Goal: Task Accomplishment & Management: Manage account settings

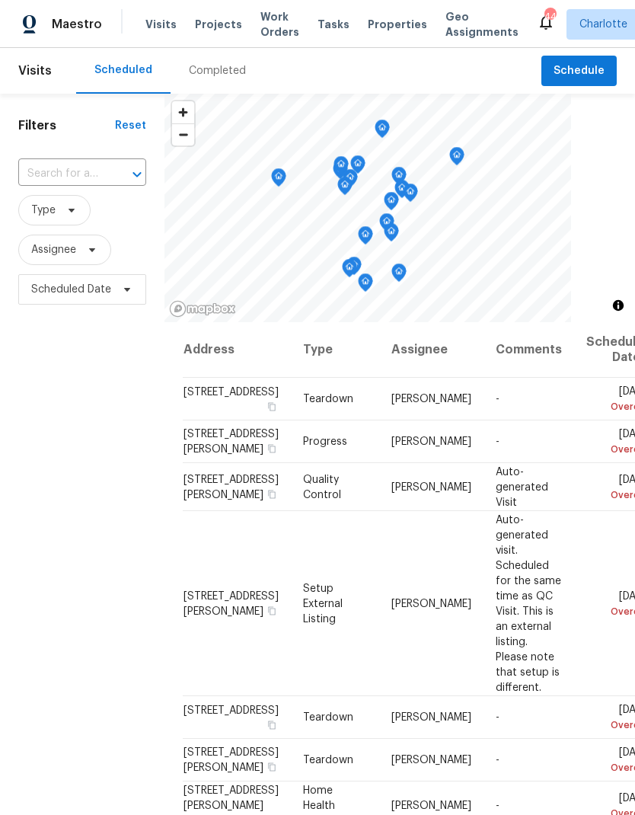
click at [215, 24] on span "Projects" at bounding box center [218, 24] width 47 height 15
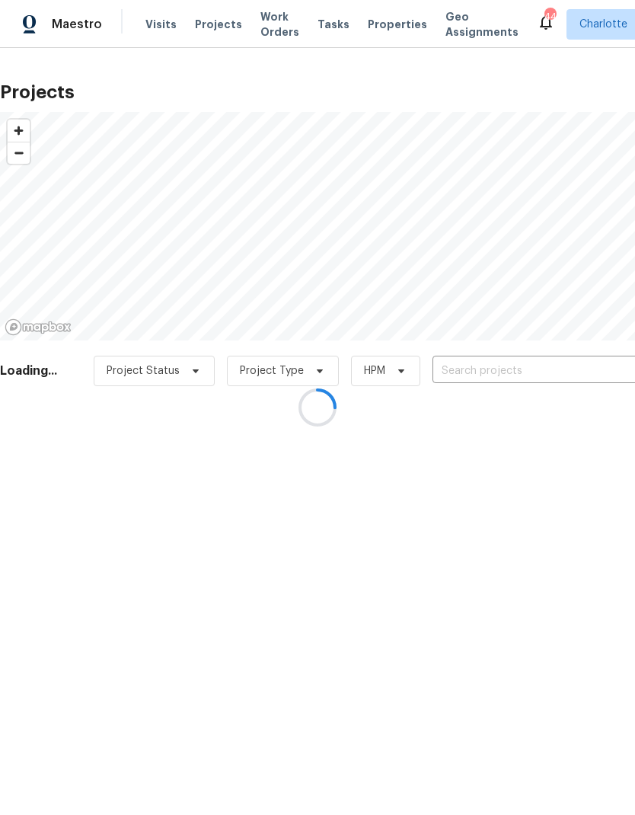
click at [515, 372] on div at bounding box center [317, 407] width 635 height 815
click at [559, 374] on div at bounding box center [317, 407] width 635 height 815
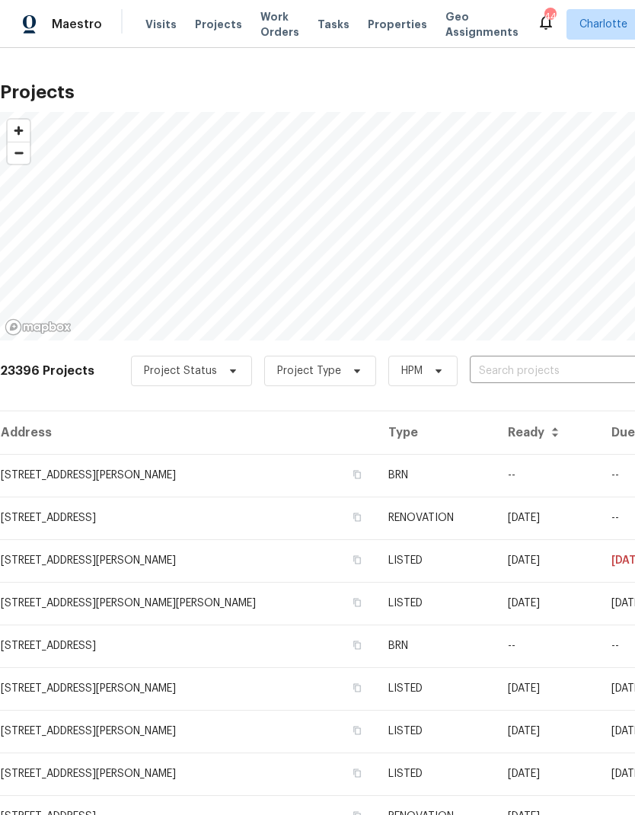
click at [559, 372] on input "text" at bounding box center [557, 371] width 174 height 24
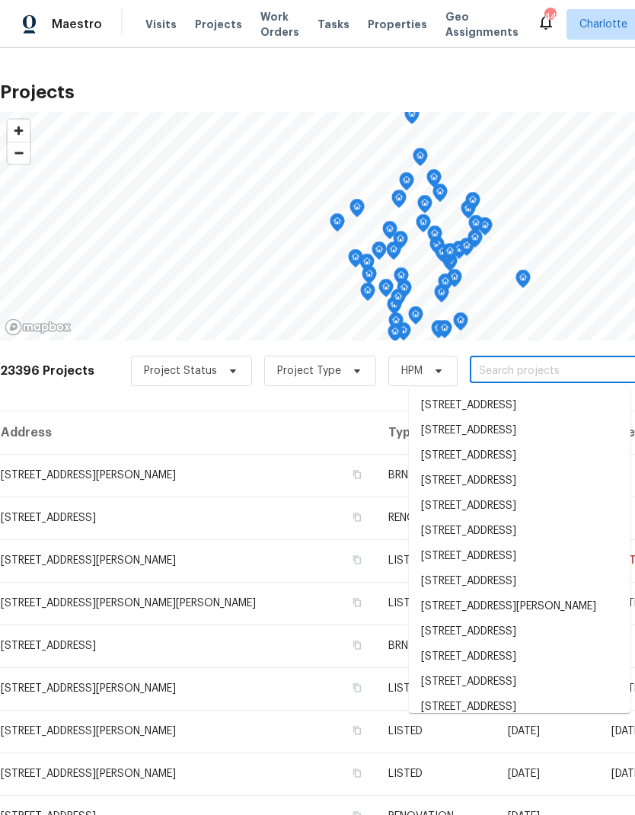
click at [564, 370] on input "text" at bounding box center [557, 371] width 174 height 24
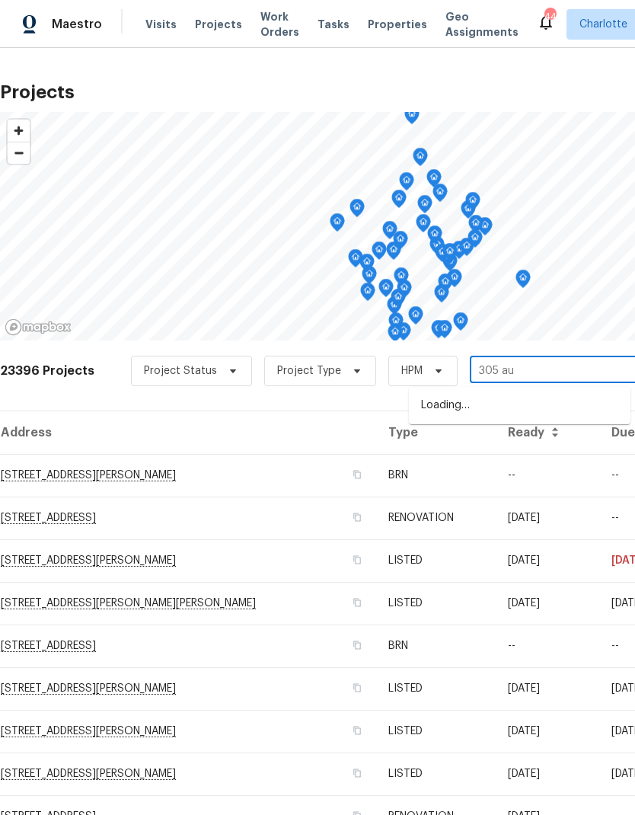
type input "305 aug"
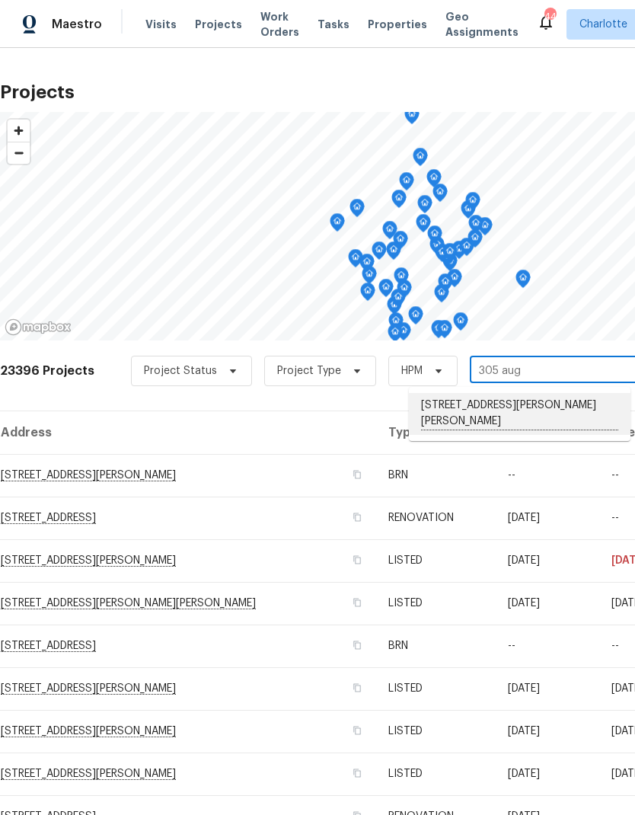
click at [569, 410] on li "[STREET_ADDRESS][PERSON_NAME][PERSON_NAME]" at bounding box center [520, 414] width 222 height 42
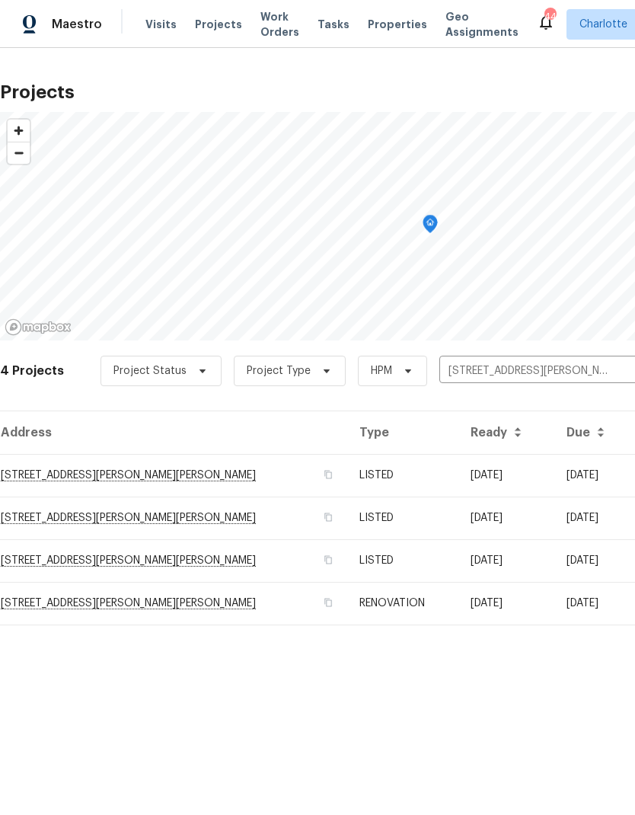
click at [537, 472] on td "09/16/25" at bounding box center [506, 475] width 96 height 43
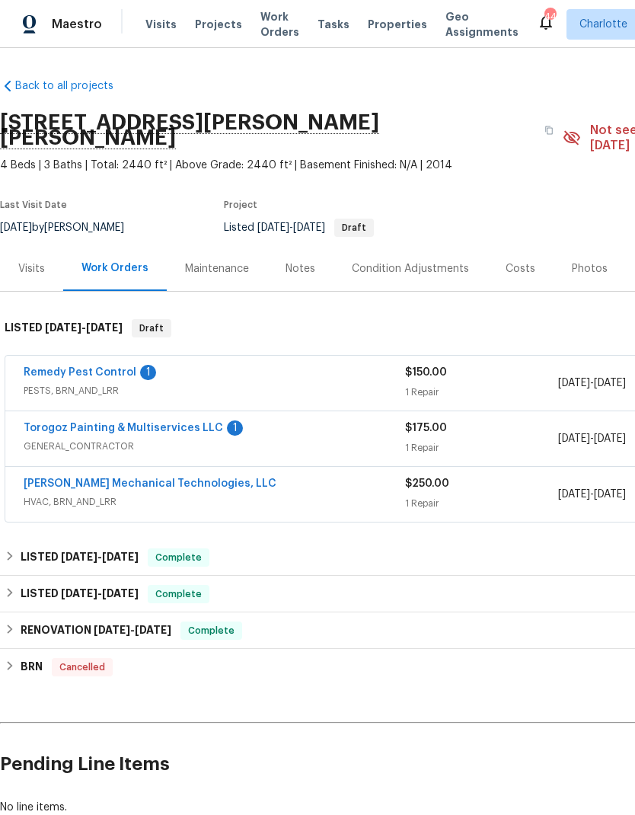
click at [34, 367] on link "Remedy Pest Control" at bounding box center [80, 372] width 113 height 11
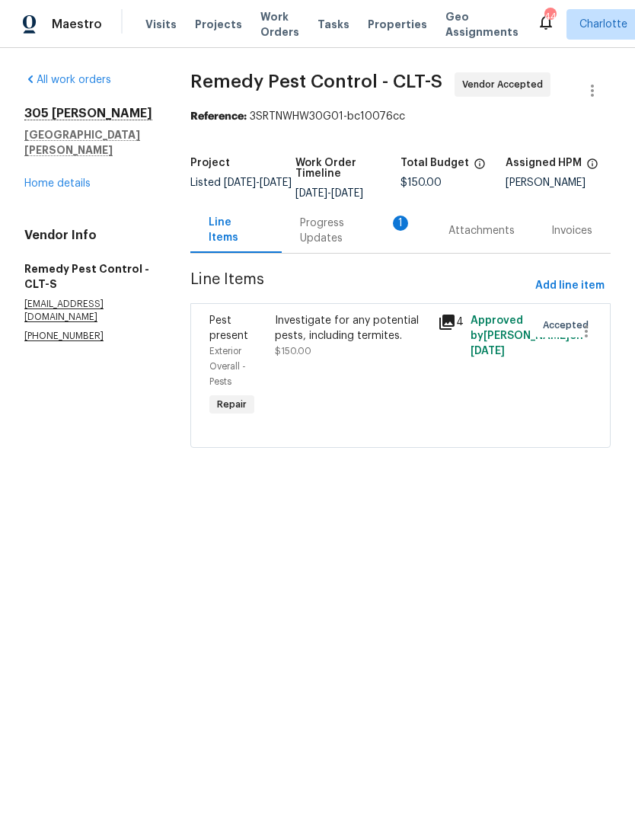
click at [371, 253] on div "Progress Updates 1" at bounding box center [356, 230] width 148 height 45
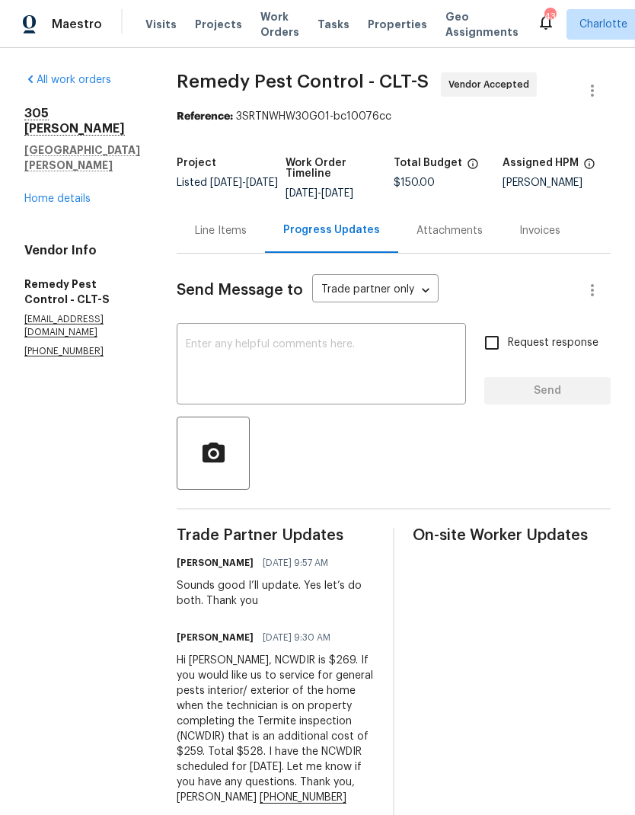
click at [242, 353] on textarea at bounding box center [321, 365] width 271 height 53
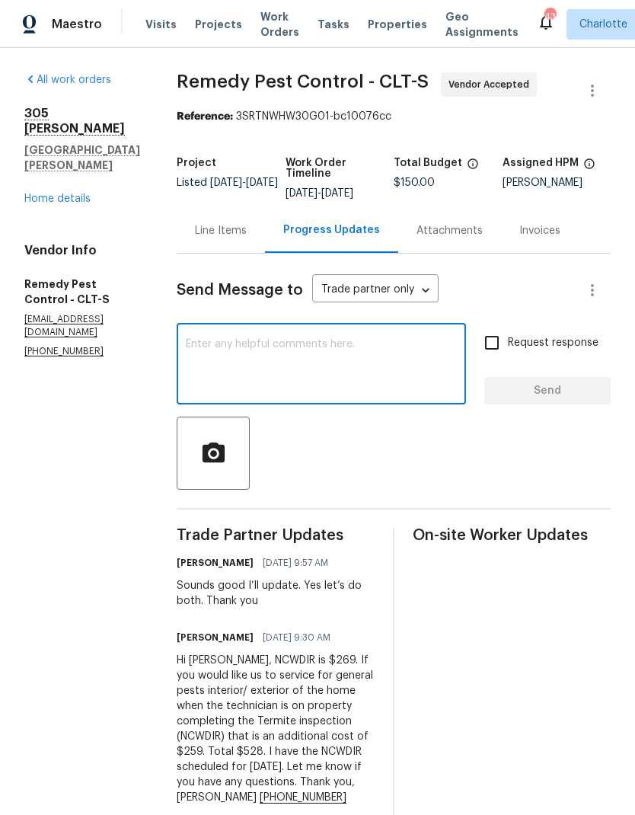
click at [218, 234] on div "Line Items" at bounding box center [221, 230] width 52 height 15
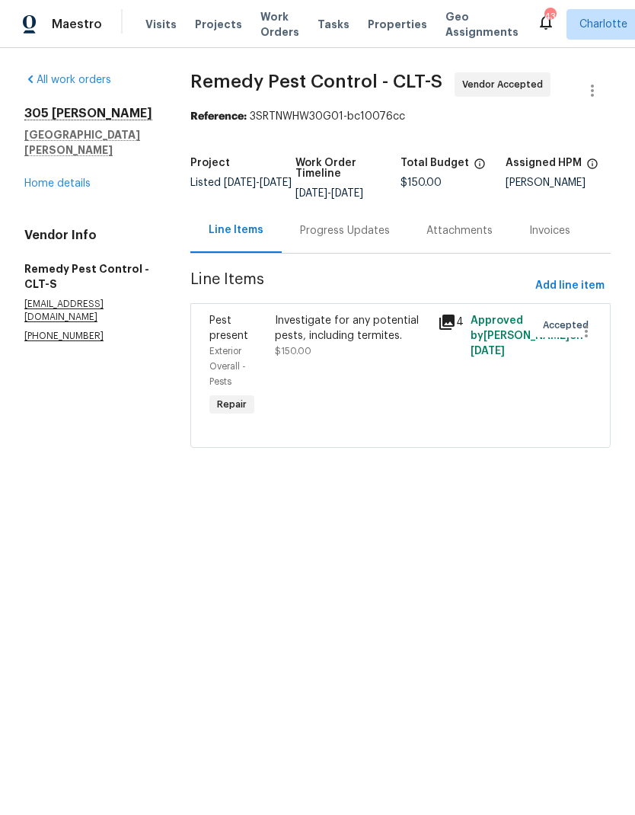
click at [328, 343] on div "Investigate for any potential pests, including termites." at bounding box center [352, 328] width 154 height 30
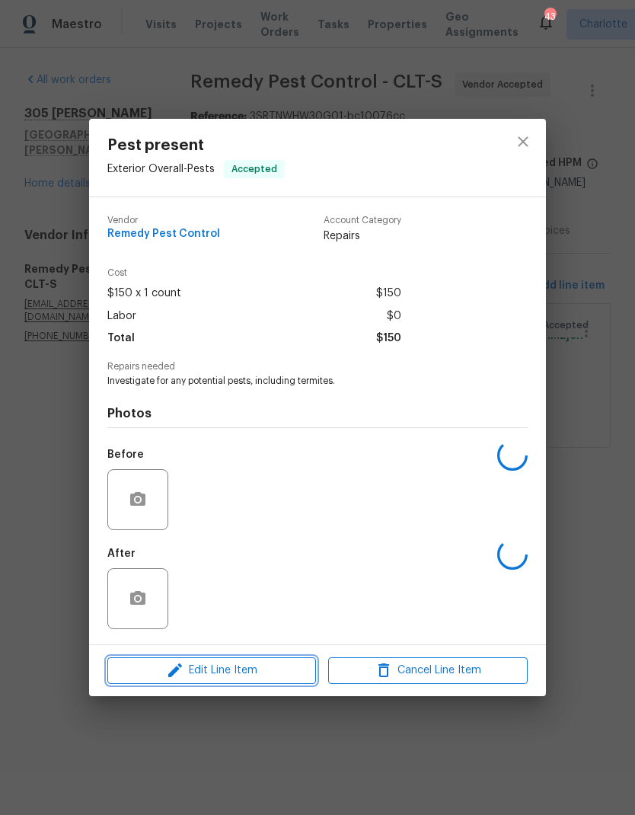
click at [242, 674] on span "Edit Line Item" at bounding box center [211, 670] width 199 height 19
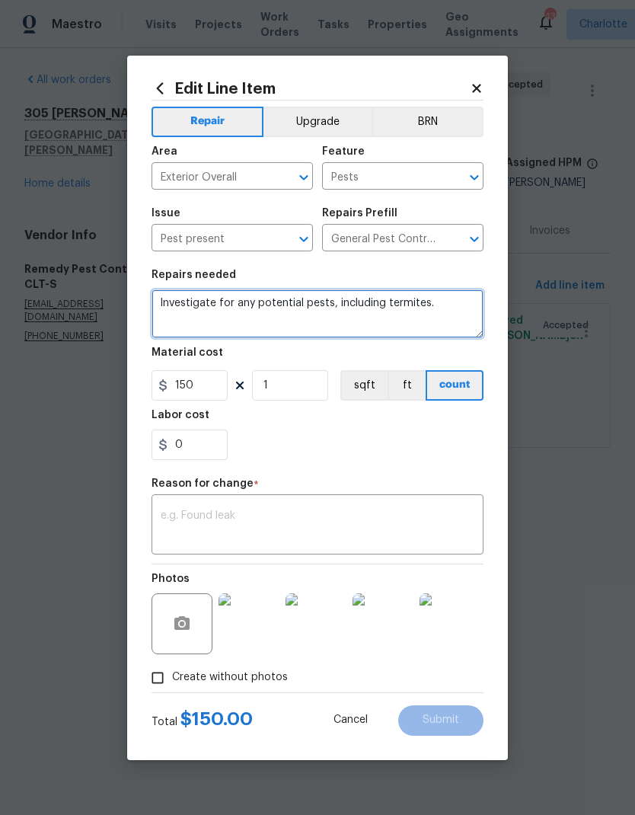
click at [182, 299] on textarea "Investigate for any potential pests, including termites." at bounding box center [317, 313] width 332 height 49
click at [182, 298] on textarea "Investigate for any potential pests, including termites." at bounding box center [317, 313] width 332 height 49
click at [183, 300] on textarea "Investigate for any potential pests, including termites." at bounding box center [317, 313] width 332 height 49
click at [190, 303] on textarea "Investigate for any potential pests, including termites." at bounding box center [317, 313] width 332 height 49
click at [190, 302] on textarea "Investigate for any potential pests, including termites." at bounding box center [317, 313] width 332 height 49
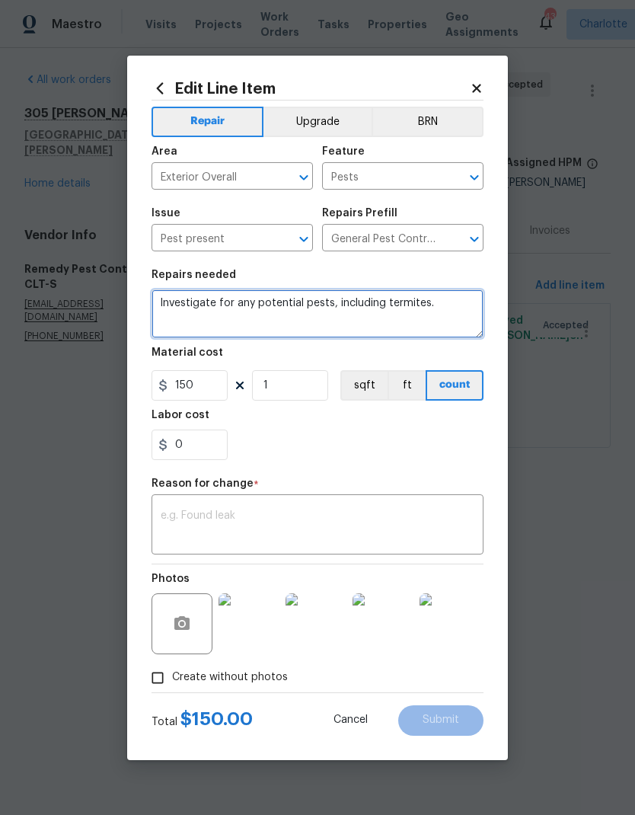
paste textarea "Hi Ryan, NCWDIR is $269. If you would like us to service for general pests inte…"
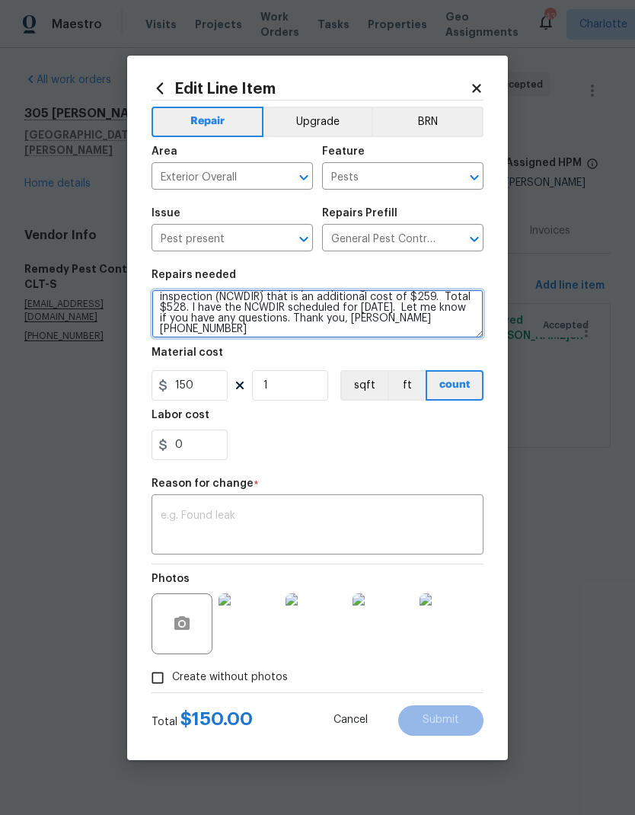
scroll to position [40, 0]
type textarea "Hi Ryan, NCWDIR is $269. If you would like us to service for general pests inte…"
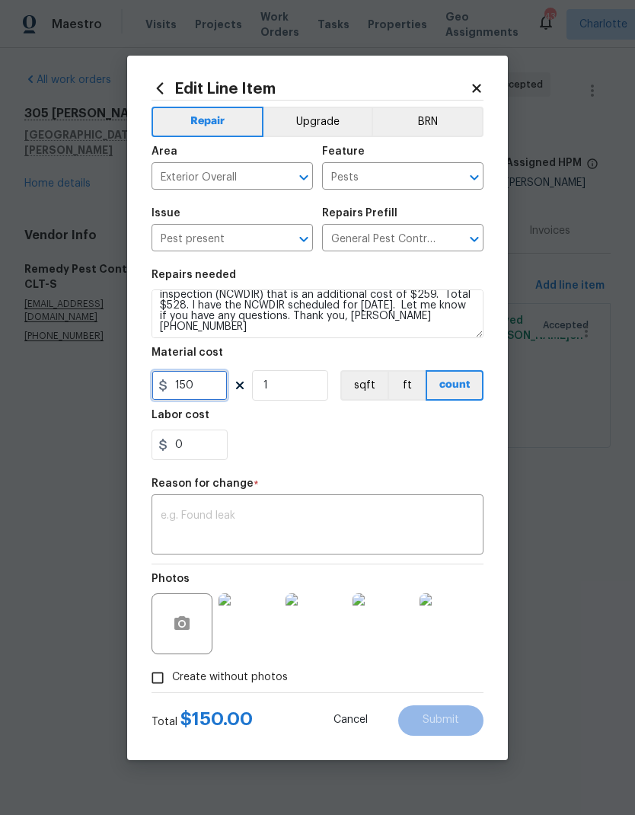
click at [215, 387] on input "150" at bounding box center [189, 385] width 76 height 30
type input "528"
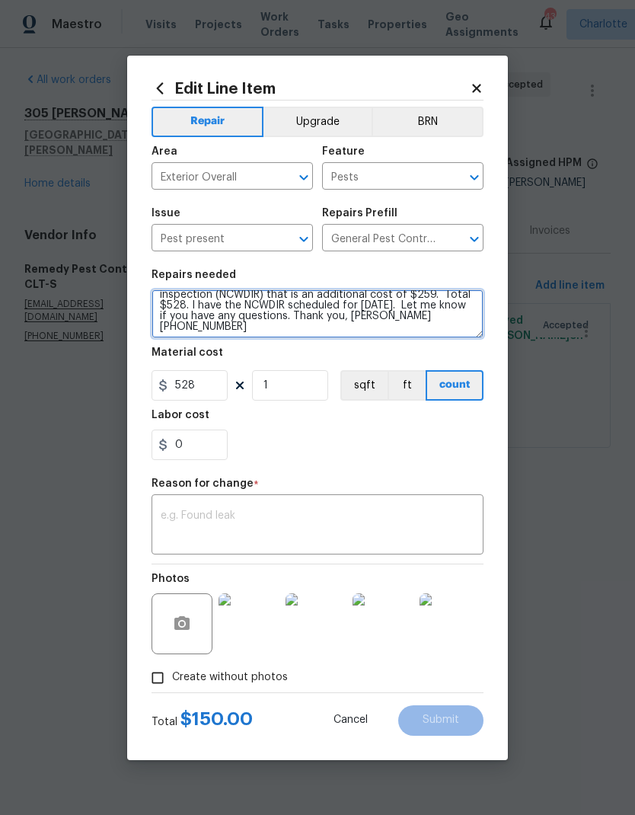
click at [386, 315] on textarea "Hi Ryan, NCWDIR is $269. If you would like us to service for general pests inte…" at bounding box center [317, 313] width 332 height 49
click at [393, 322] on textarea "Hi Ryan, NCWDIR is $269. If you would like us to service for general pests inte…" at bounding box center [317, 313] width 332 height 49
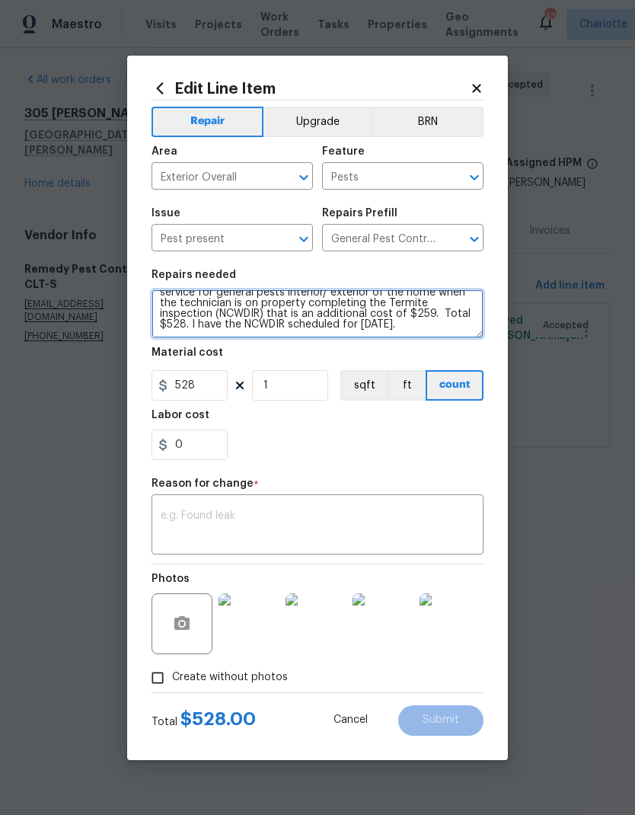
scroll to position [21, 0]
type textarea "Hi Ryan, NCWDIR is $269. If you would like us to service for general pests inte…"
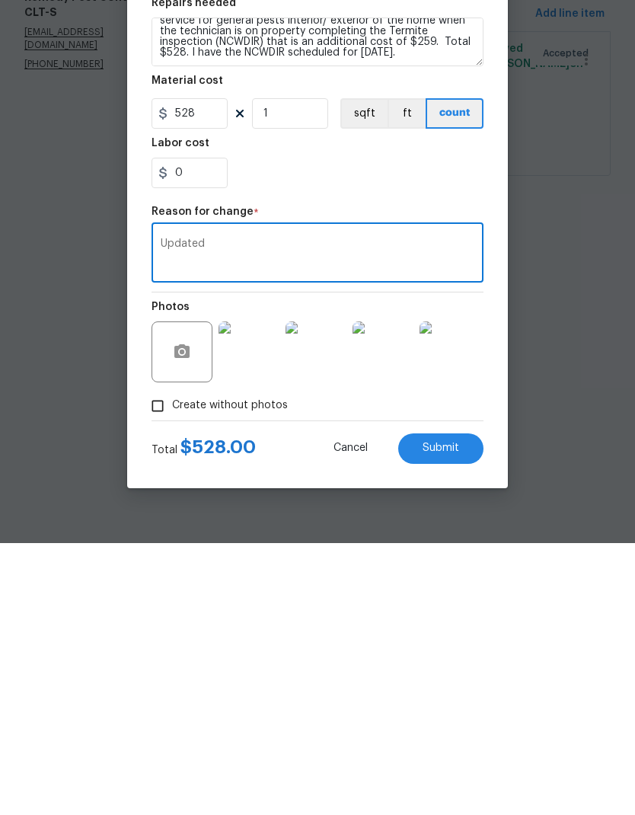
type textarea "Updated"
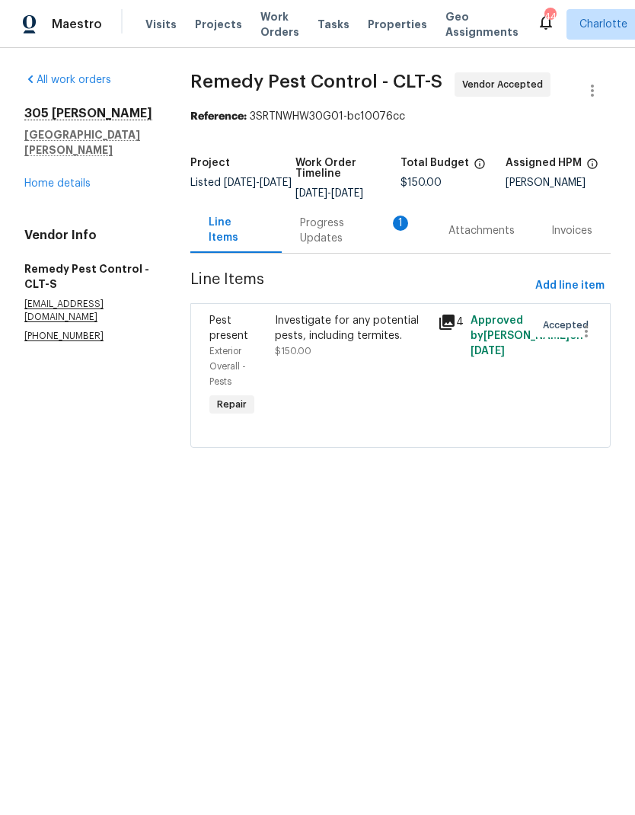
click at [384, 354] on div "Investigate for any potential pests, including termites. $150.00" at bounding box center [352, 336] width 154 height 46
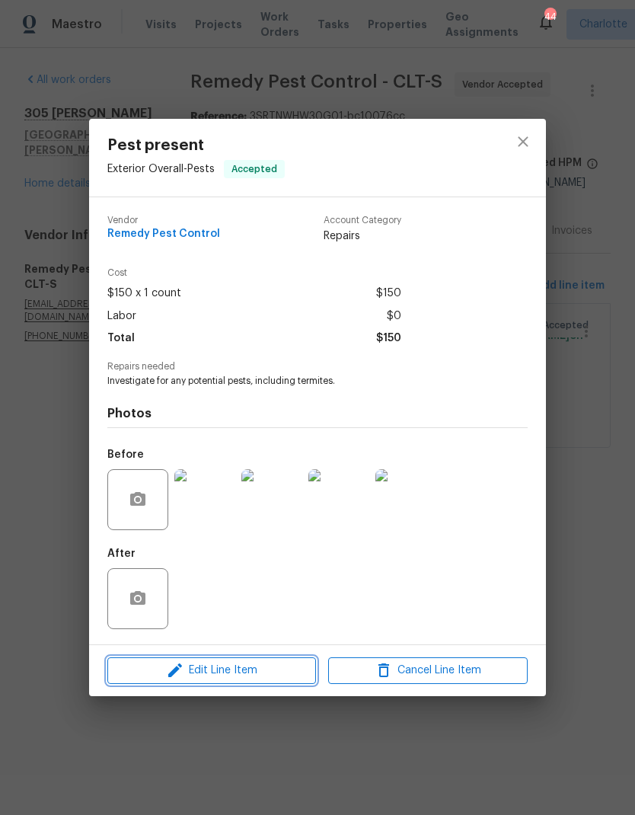
click at [290, 659] on button "Edit Line Item" at bounding box center [211, 670] width 209 height 27
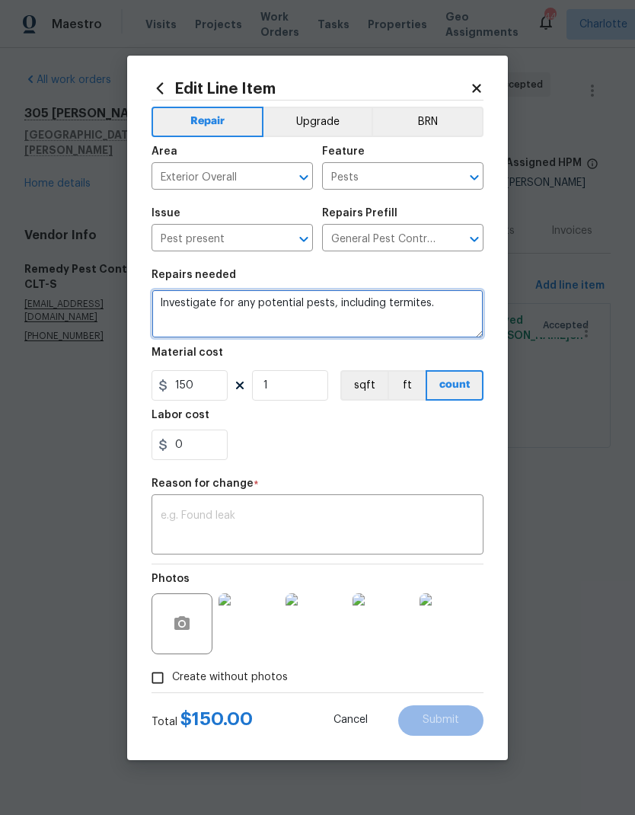
click at [178, 300] on textarea "Investigate for any potential pests, including termites." at bounding box center [317, 313] width 332 height 49
click at [177, 300] on textarea "Investigate for any potential pests, including termites." at bounding box center [317, 313] width 332 height 49
click at [184, 296] on textarea "Investigate for any potential pests, including termites." at bounding box center [317, 313] width 332 height 49
click at [186, 303] on textarea "Investigate for any potential pests, including termites." at bounding box center [317, 313] width 332 height 49
click at [185, 302] on textarea "Investigate for any potential pests, including termites." at bounding box center [317, 313] width 332 height 49
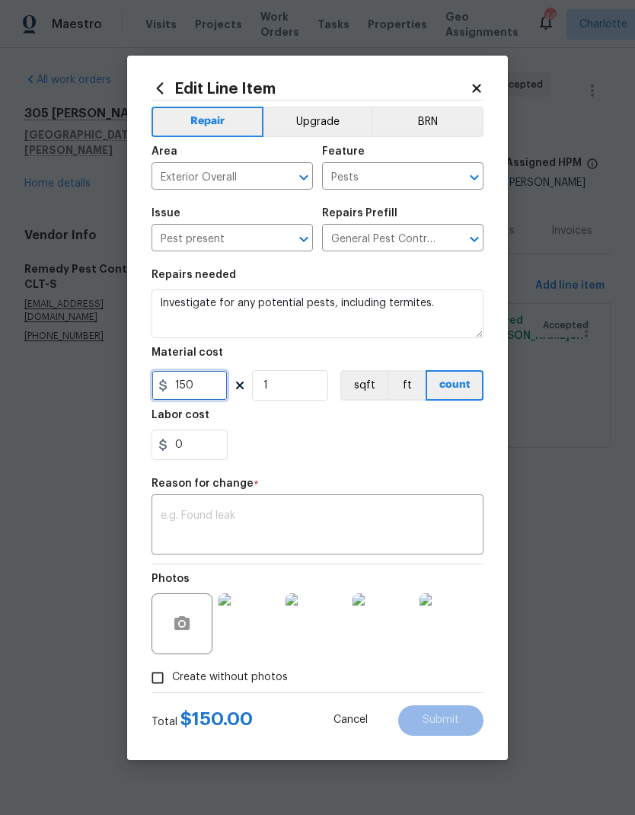
click at [213, 387] on input "150" at bounding box center [189, 385] width 76 height 30
type input "528"
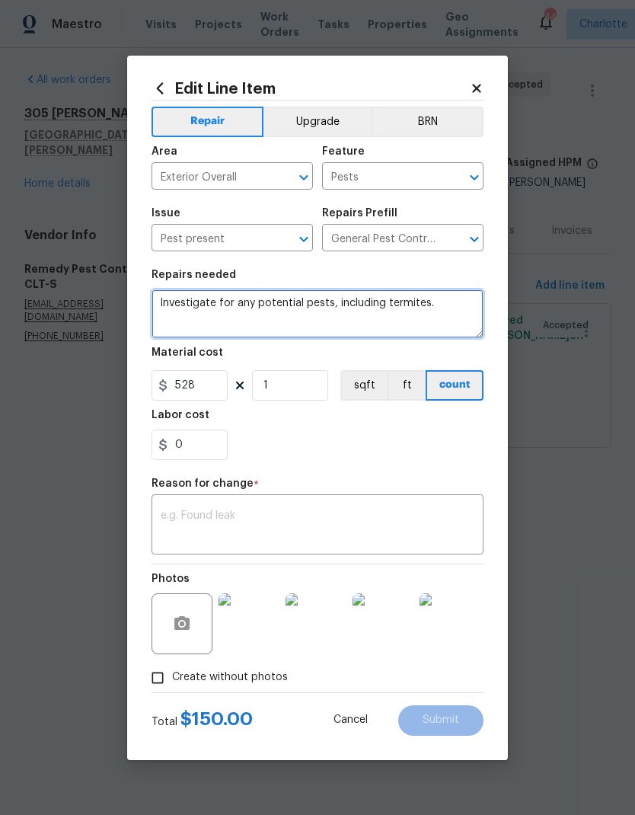
click at [457, 327] on textarea "Investigate for any potential pests, including termites." at bounding box center [317, 313] width 332 height 49
click at [438, 325] on textarea "Investigate for any potential pests, including termites." at bounding box center [317, 313] width 332 height 49
paste textarea "Hi Ryan, NCWDIR is $269. If you would like us to service for general pests inte…"
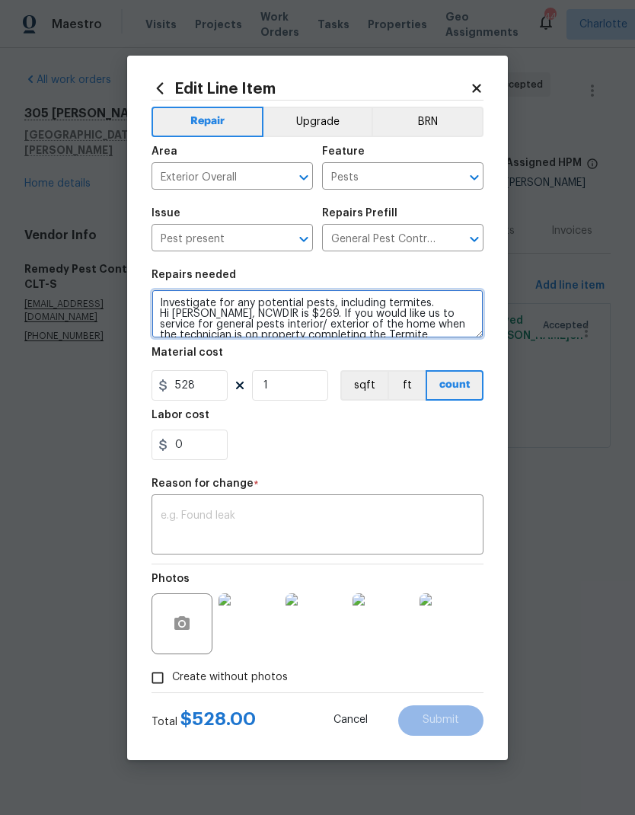
scroll to position [53, 0]
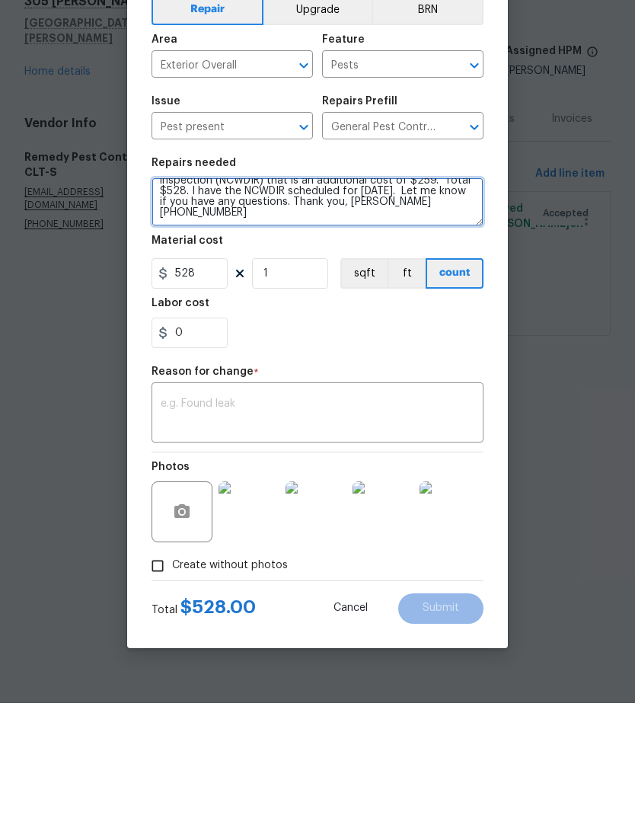
type textarea "Investigate for any potential pests, including termites. Hi Ryan, NCWDIR is $26…"
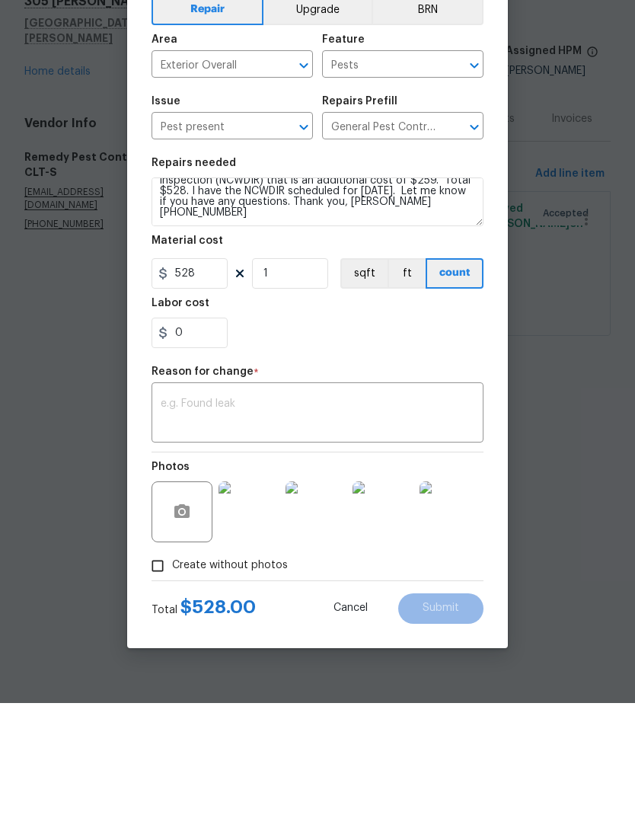
click at [376, 510] on textarea at bounding box center [318, 526] width 314 height 32
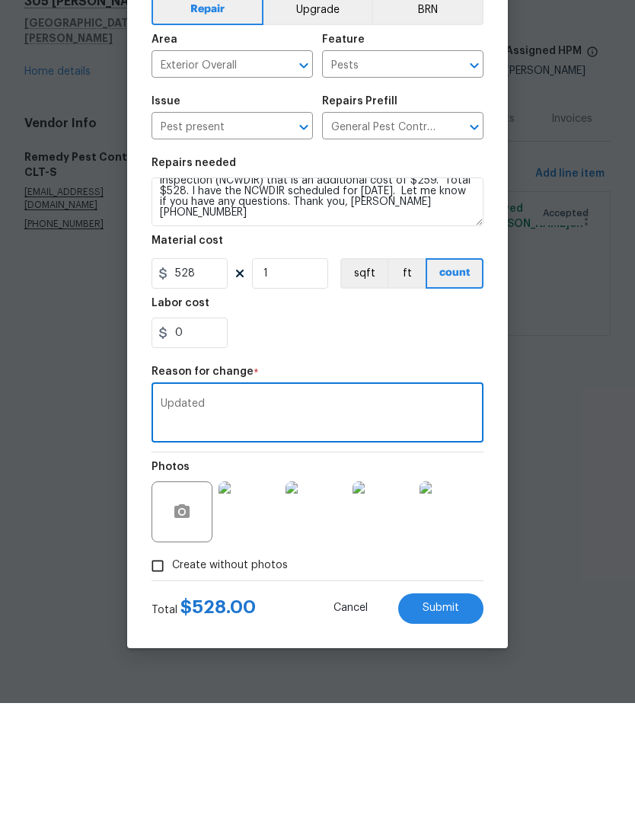
type textarea "Updated"
click at [385, 355] on section "Repairs needed Investigate for any potential pests, including termites. Hi Ryan…" at bounding box center [317, 364] width 332 height 209
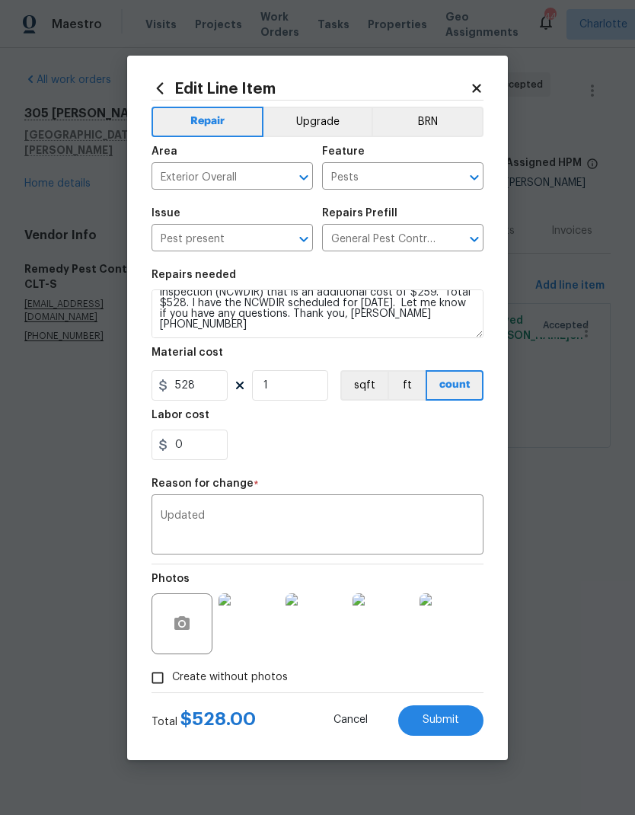
click at [445, 719] on span "Submit" at bounding box center [440, 719] width 37 height 11
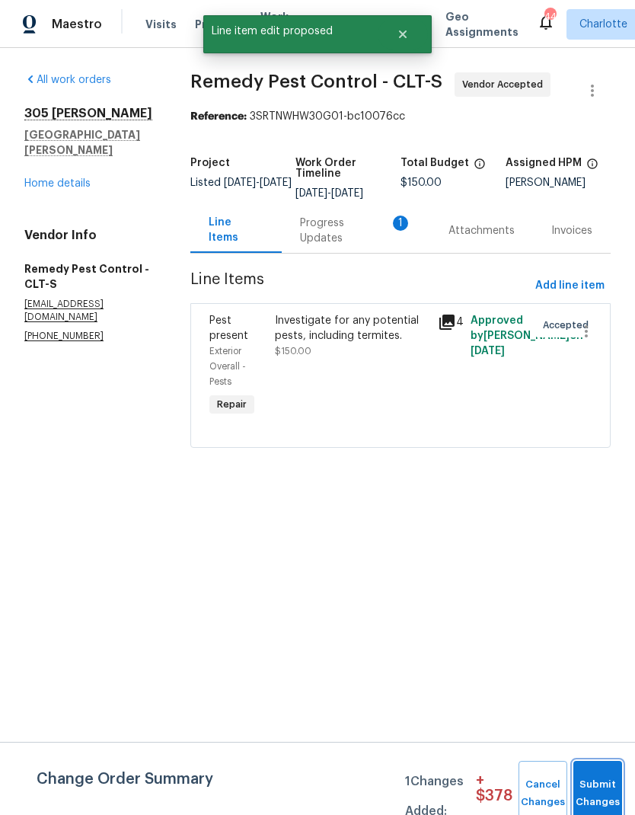
click at [596, 787] on button "Submit Changes" at bounding box center [597, 792] width 49 height 65
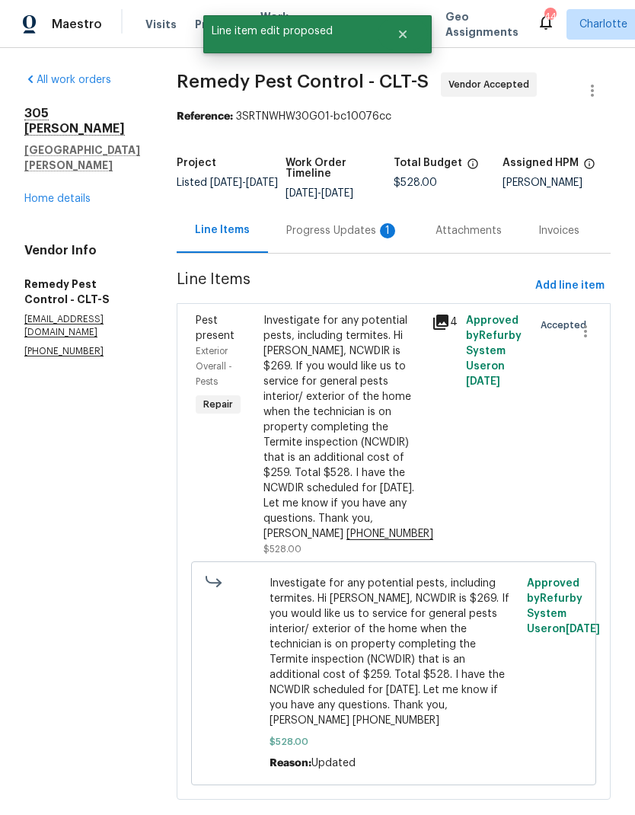
click at [286, 237] on div "Progress Updates 1" at bounding box center [342, 230] width 113 height 15
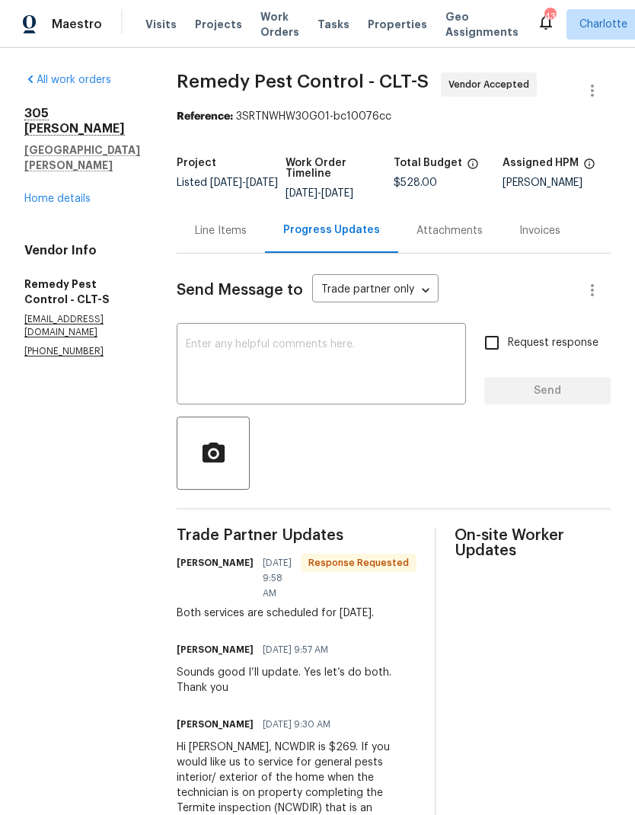
click at [405, 364] on textarea at bounding box center [321, 365] width 271 height 53
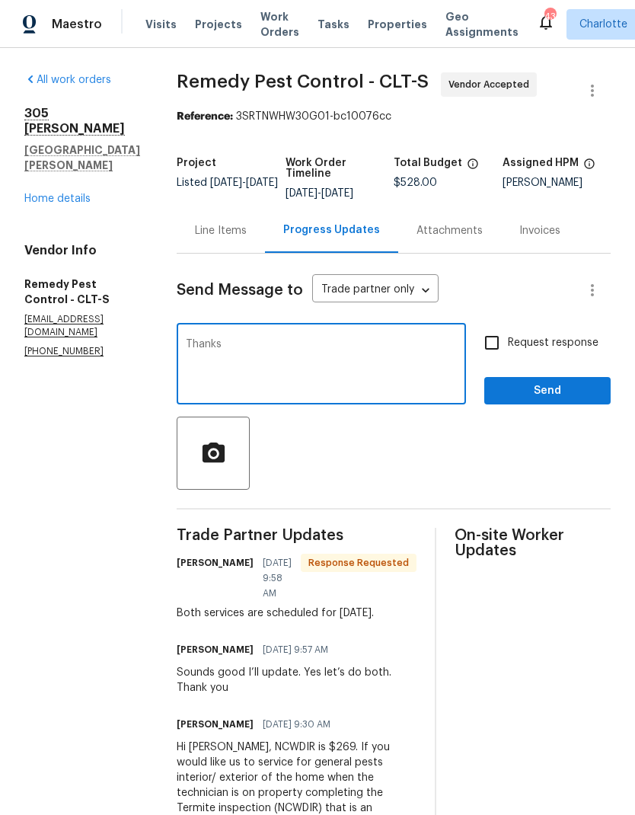
type textarea "Thanks"
click at [540, 397] on span "Send" at bounding box center [547, 390] width 102 height 19
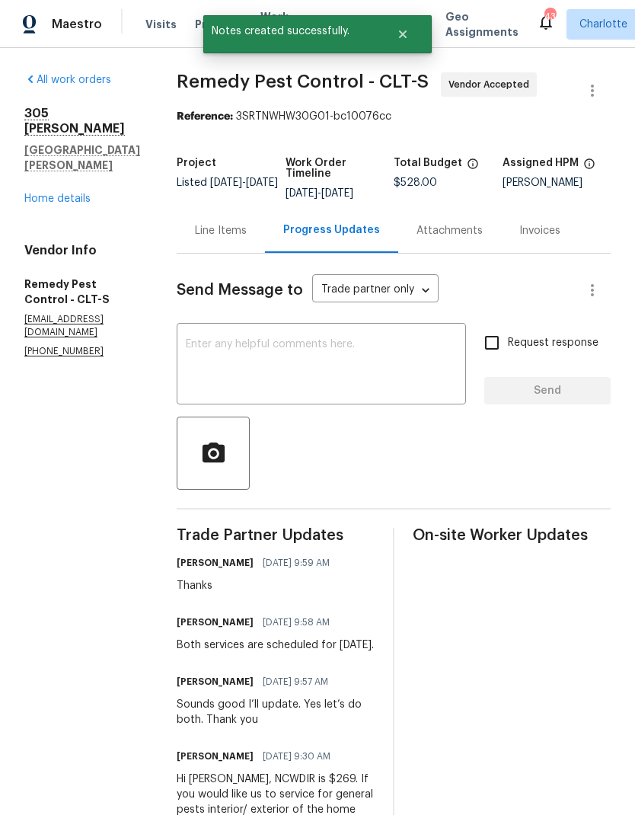
click at [40, 202] on link "Home details" at bounding box center [57, 198] width 66 height 11
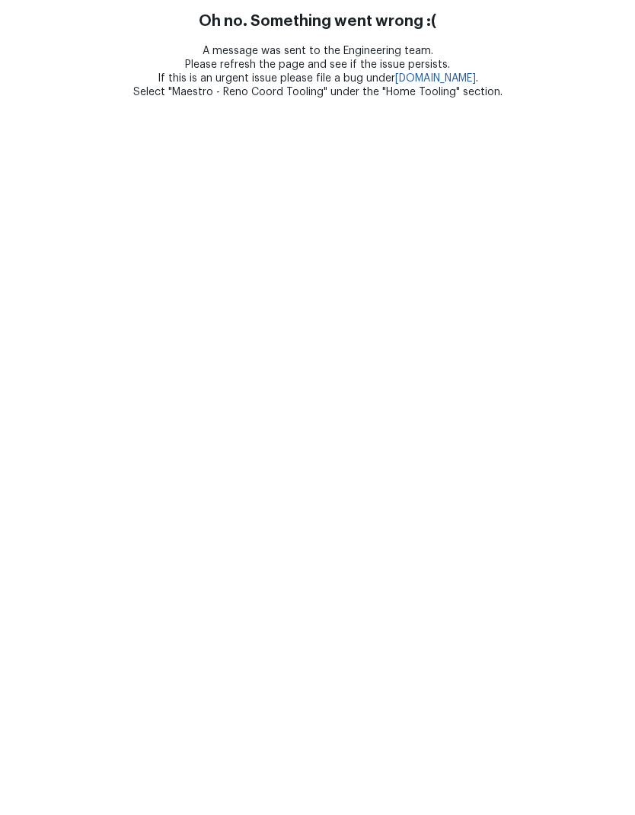
click at [40, 99] on html "Oh no. Something went wrong :( A message was sent to the Engineering team. Plea…" at bounding box center [317, 49] width 635 height 99
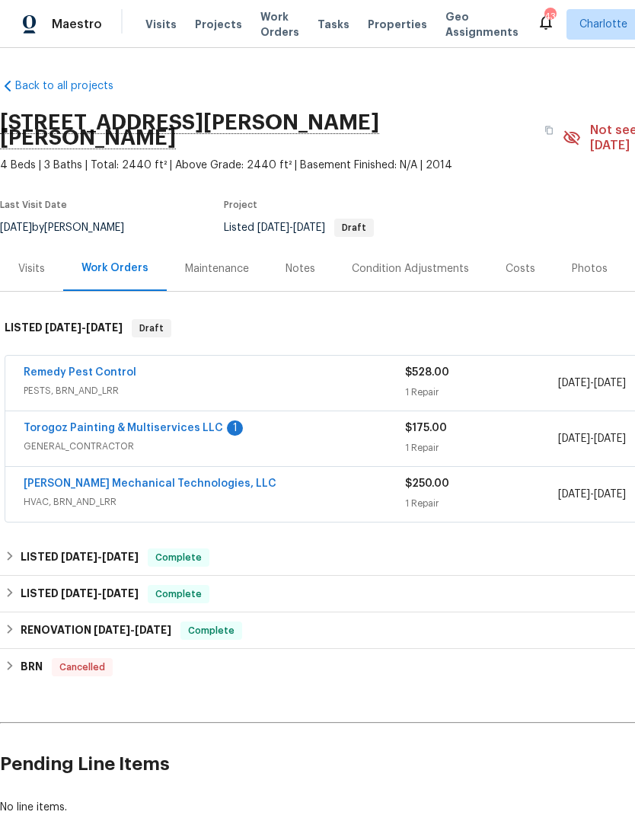
click at [40, 422] on link "Torogoz Painting & Multiservices LLC" at bounding box center [123, 427] width 199 height 11
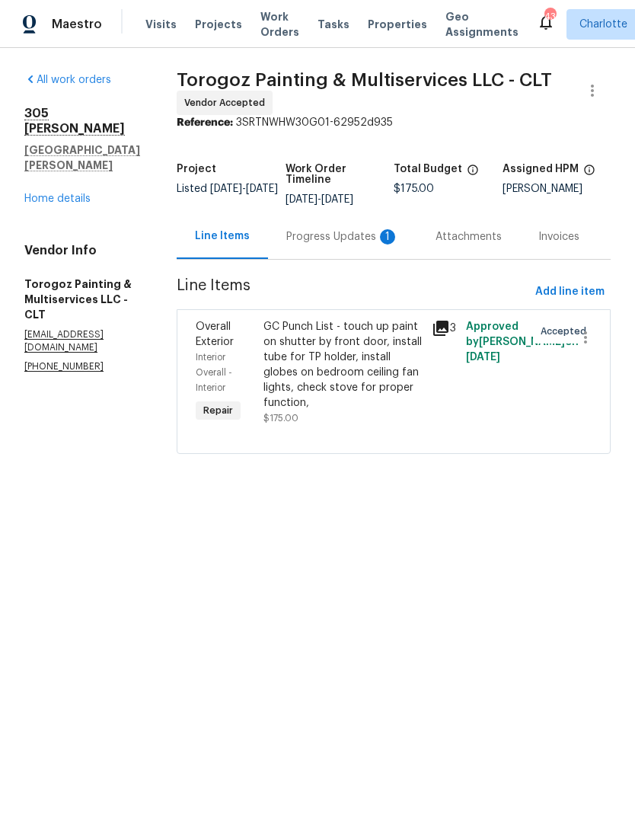
click at [330, 244] on div "Progress Updates 1" at bounding box center [342, 236] width 113 height 15
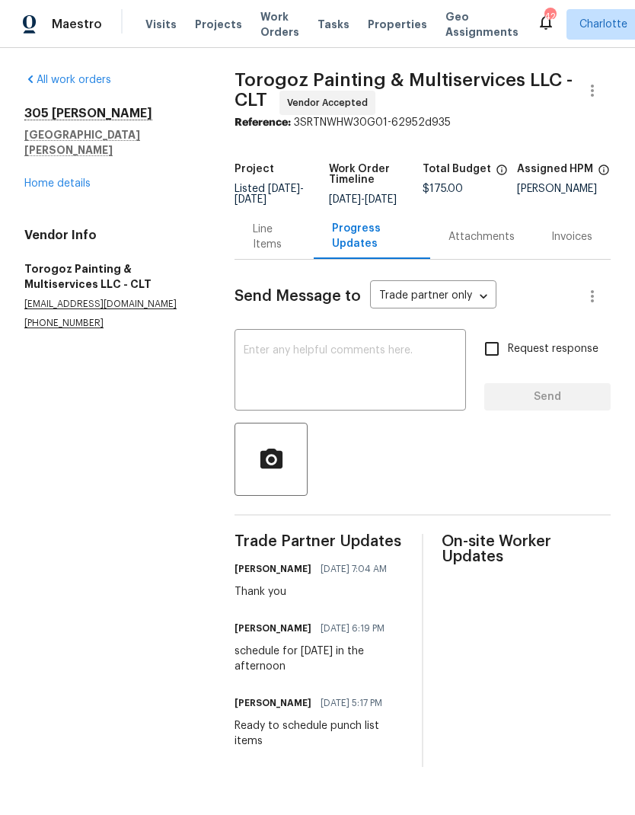
click at [28, 178] on link "Home details" at bounding box center [57, 183] width 66 height 11
